Goal: Information Seeking & Learning: Learn about a topic

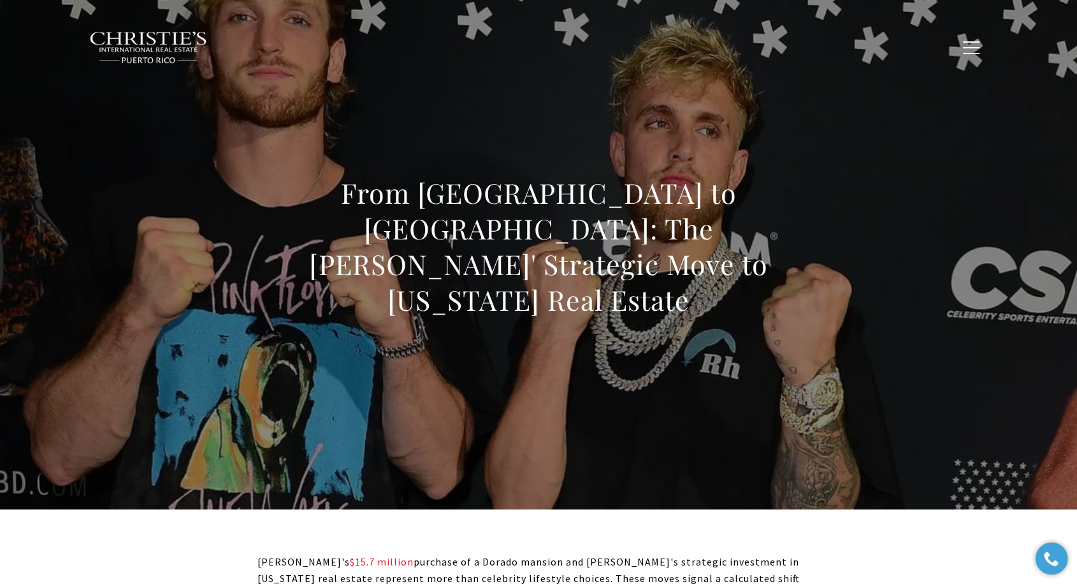
drag, startPoint x: 145, startPoint y: 413, endPoint x: 152, endPoint y: 412, distance: 7.7
click at [148, 413] on div "From Los Angeles to Dorado: The Paul Brothers' Strategic Move to Puerto Rico Re…" at bounding box center [538, 255] width 892 height 382
click at [565, 262] on h1 "From Los Angeles to Dorado: The Paul Brothers' Strategic Move to Puerto Rico Re…" at bounding box center [538, 246] width 562 height 143
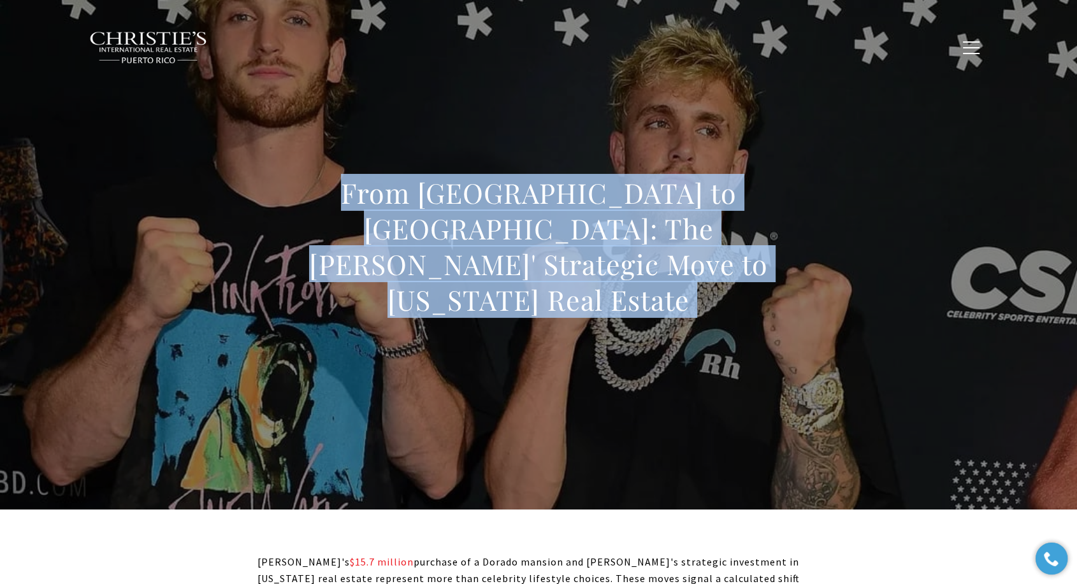
click at [565, 261] on h1 "From Los Angeles to Dorado: The Paul Brothers' Strategic Move to Puerto Rico Re…" at bounding box center [538, 246] width 562 height 143
copy body "From Los Angeles to Dorado: The Paul Brothers' Strategic Move to Puerto Rico Re…"
